Goal: Answer question/provide support: Answer question/provide support

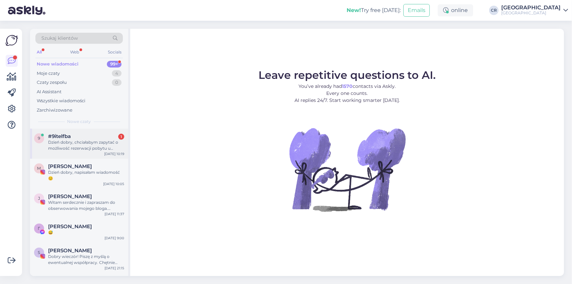
click at [102, 146] on div "Dzień dobry, chciałabym zapytać o możliwość rezerwacji pobytu u [GEOGRAPHIC_DAT…" at bounding box center [86, 145] width 76 height 12
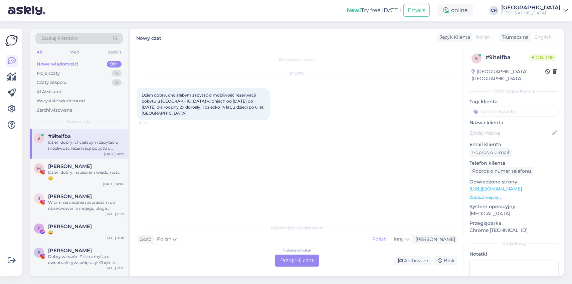
click at [309, 260] on div "Polish to Polish Przejmij czat" at bounding box center [297, 261] width 44 height 12
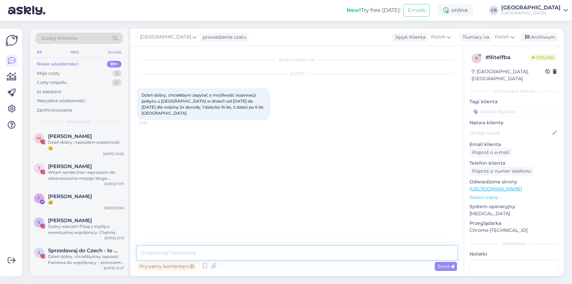
click at [280, 247] on textarea at bounding box center [297, 253] width 320 height 14
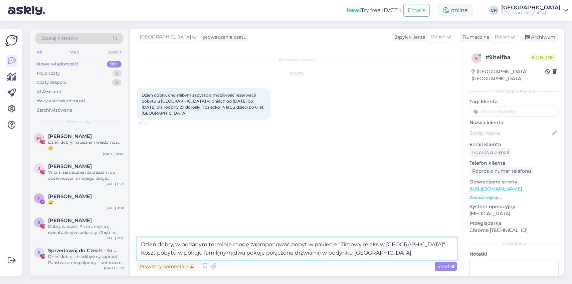
click at [388, 251] on textarea "Dzień dobry, w podanym terminie mogę zaproponować pobyt w pakiecie "Zimowy rela…" at bounding box center [297, 249] width 320 height 22
type textarea "Dzień dobry, w podanym terminie mogę zaproponować pobyt w pakiecie "Zimowy rela…"
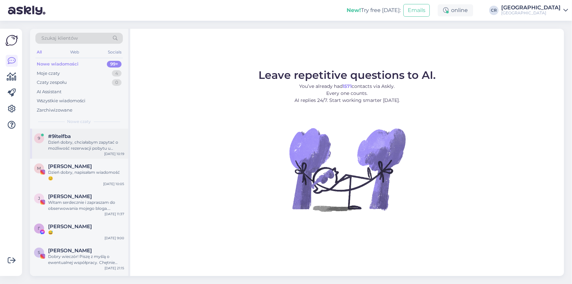
click at [77, 148] on div "Dzień dobry, chciałabym zapytać o możliwość rezerwacji pobytu u [GEOGRAPHIC_DAT…" at bounding box center [86, 145] width 76 height 12
